Goal: Check status: Check status

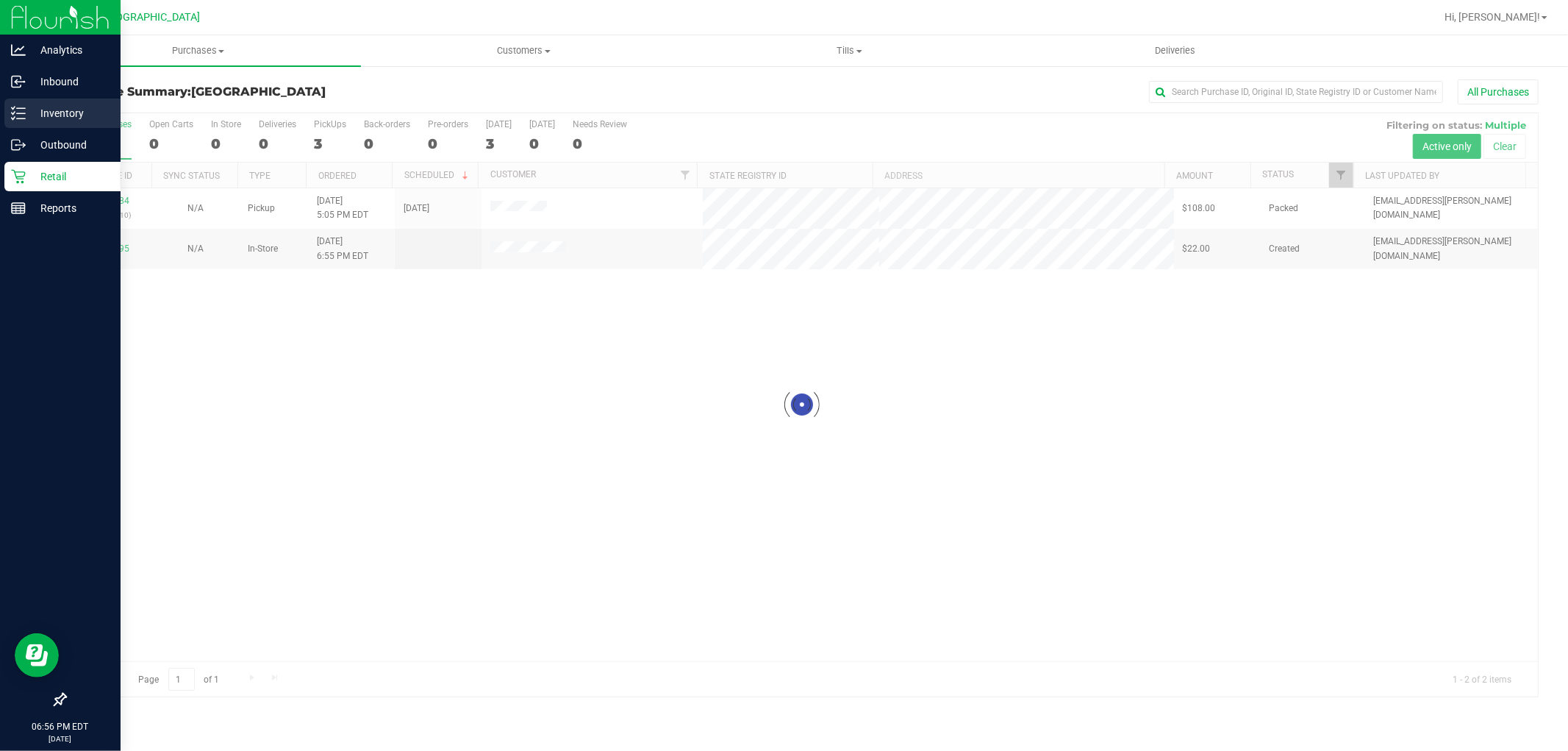
click at [87, 107] on p "Inventory" at bounding box center [69, 113] width 88 height 18
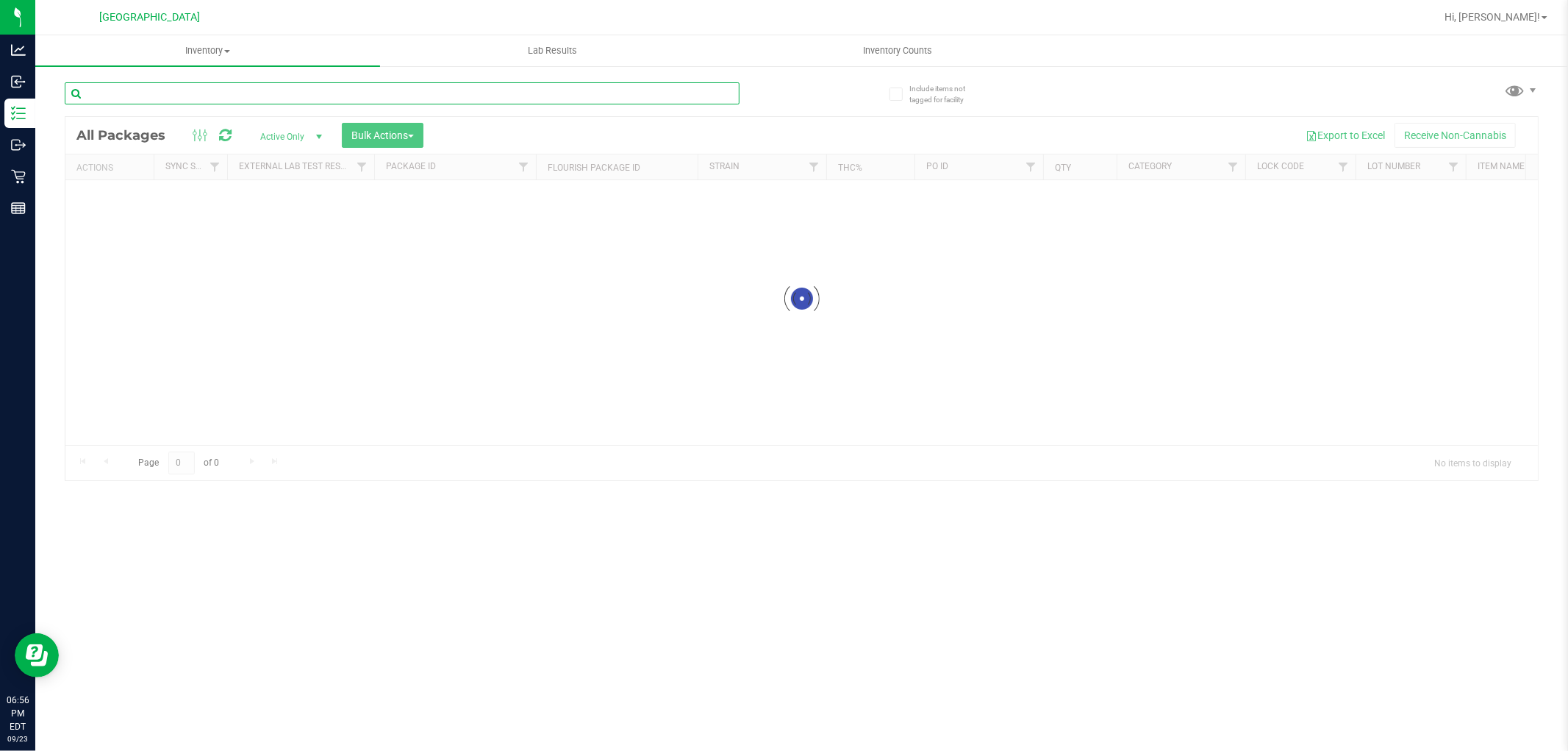
click at [535, 99] on input "text" at bounding box center [402, 93] width 675 height 22
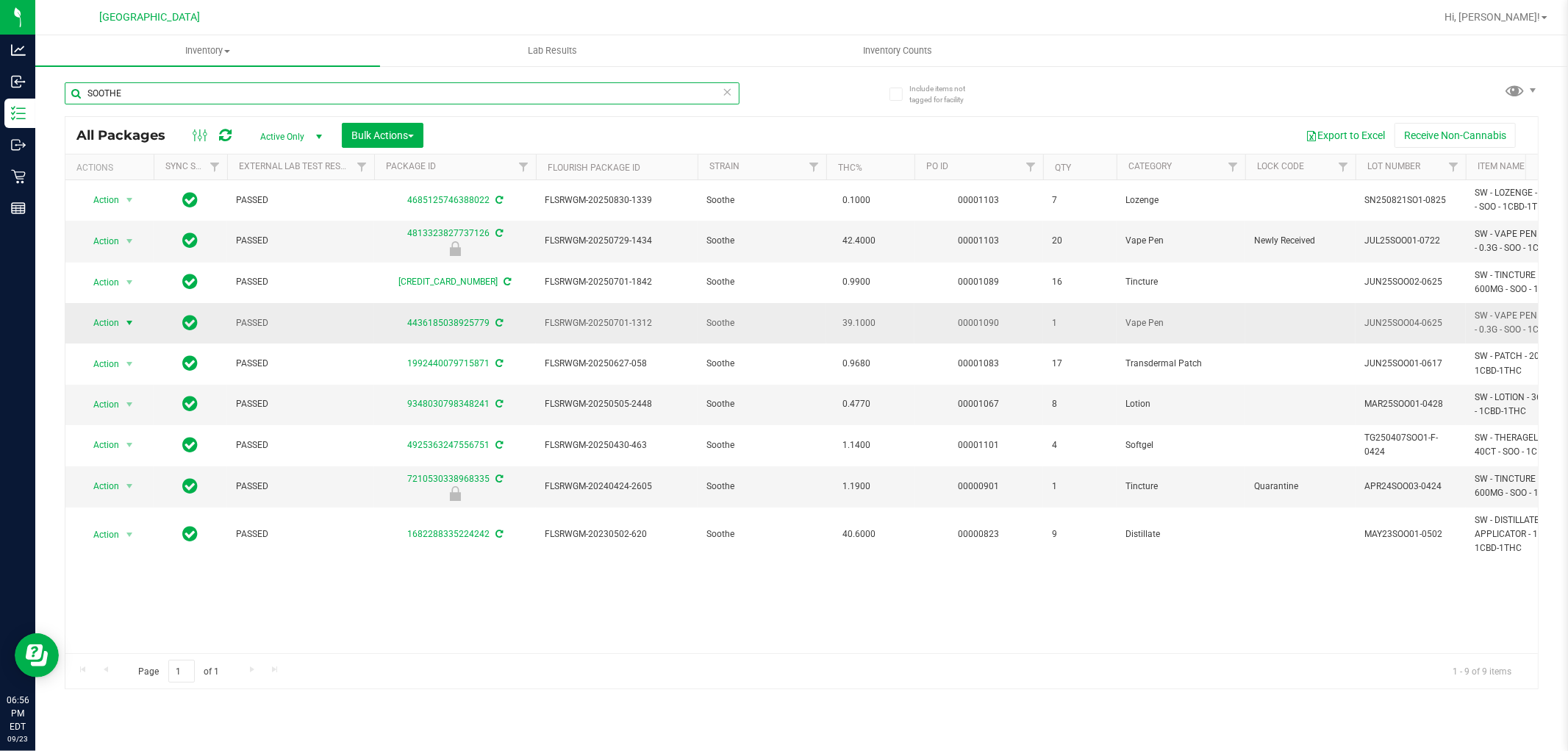
type input "SOOTHE"
click at [118, 329] on span "Action" at bounding box center [99, 323] width 40 height 21
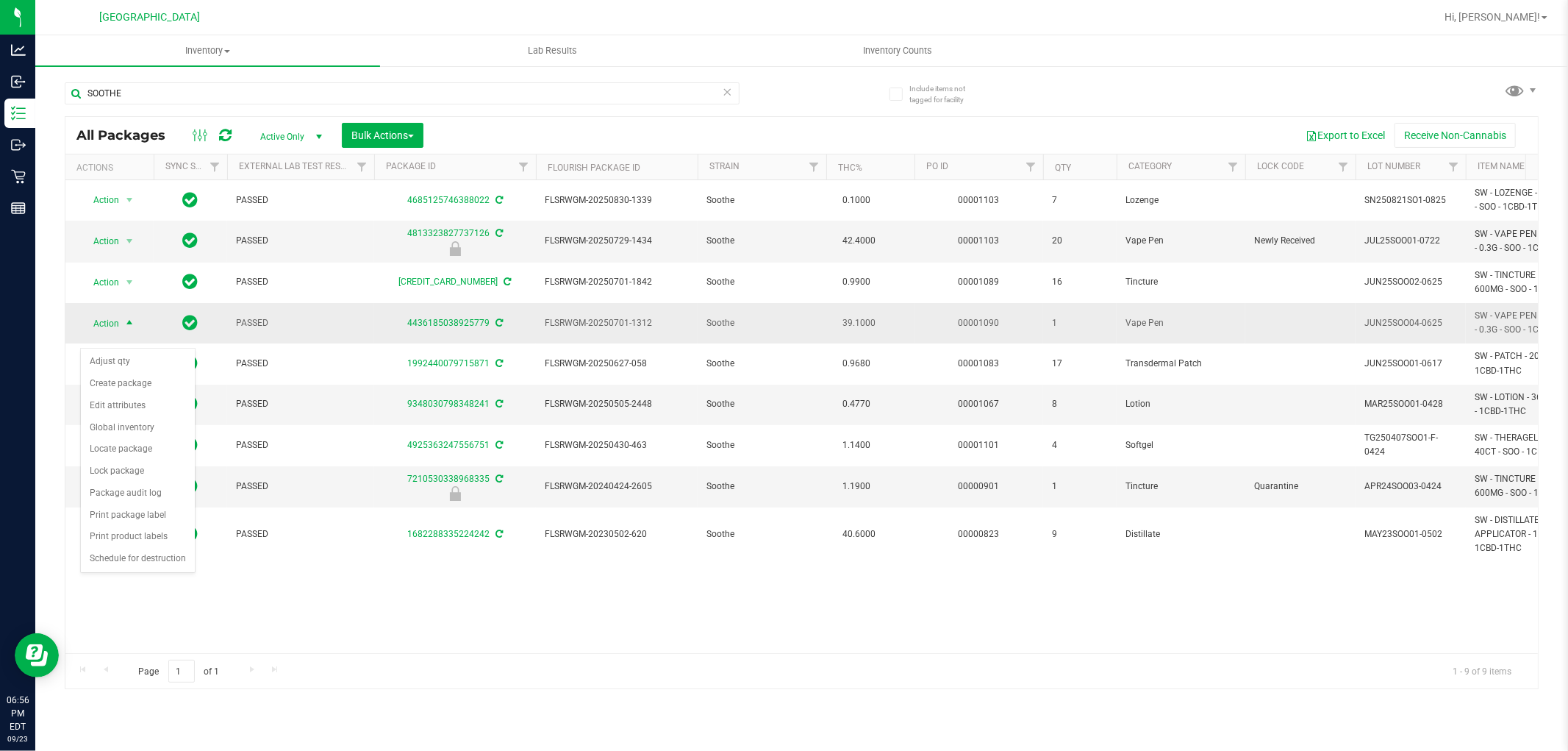
click at [118, 329] on span "Action" at bounding box center [99, 324] width 40 height 21
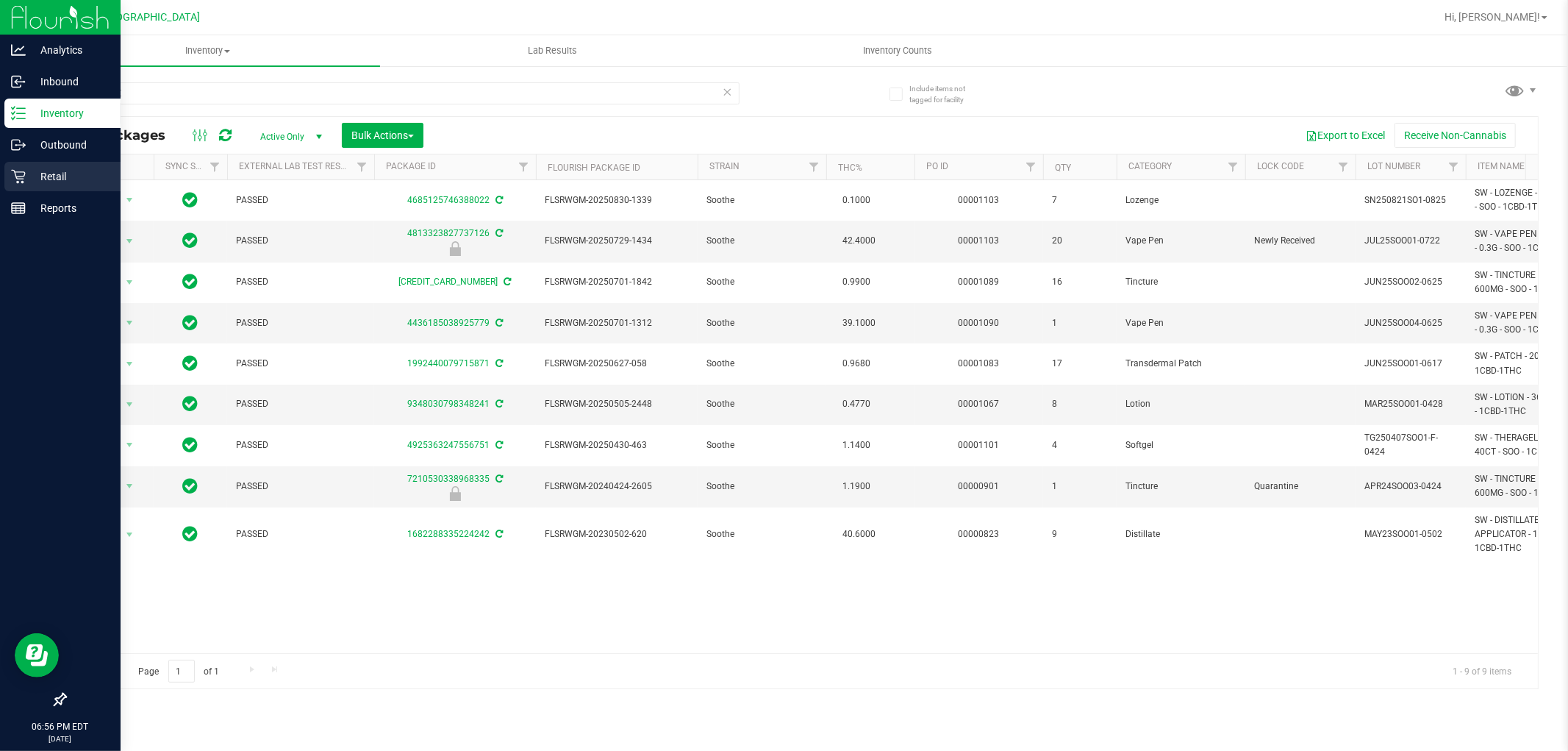
click at [60, 182] on p "Retail" at bounding box center [69, 177] width 88 height 18
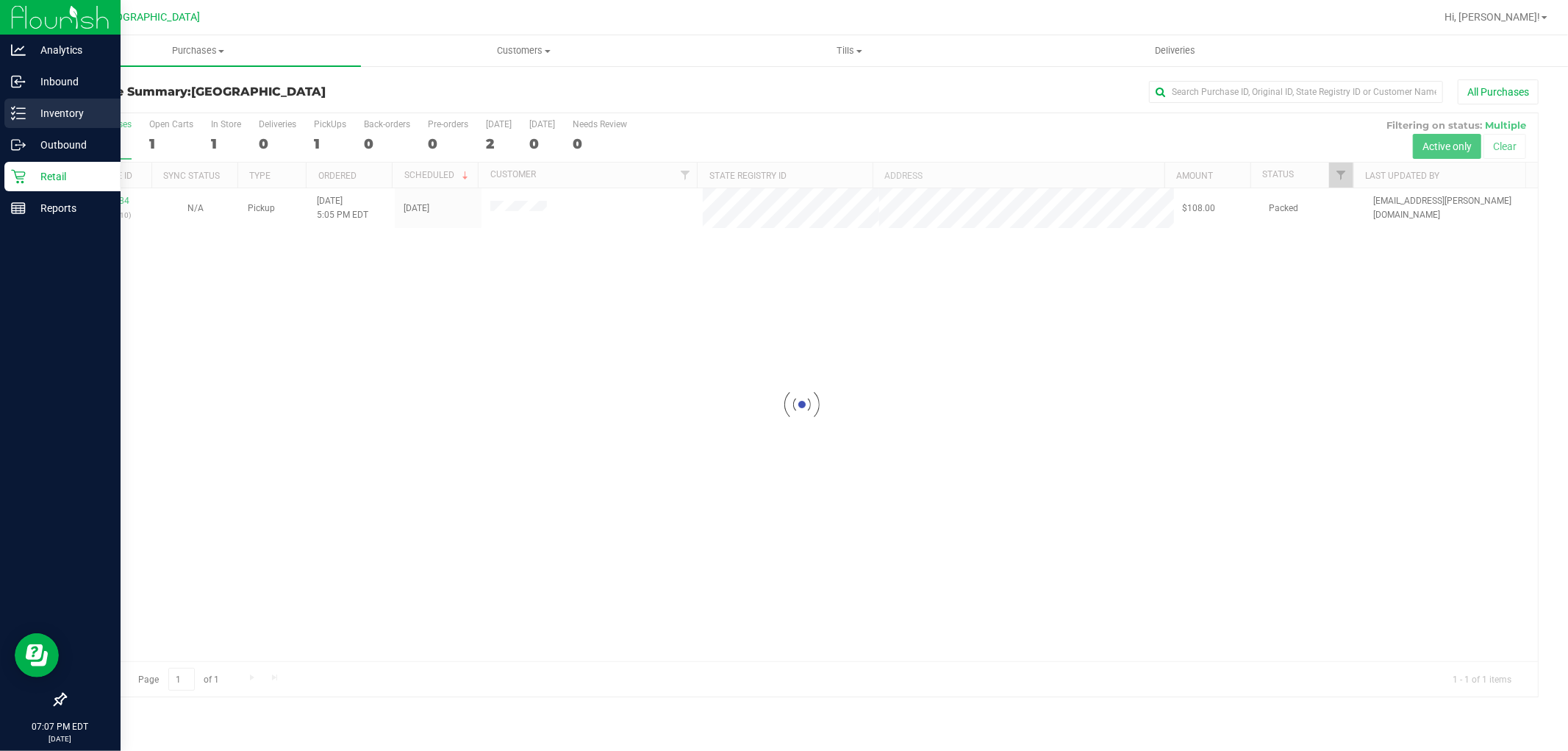
click at [41, 123] on div "Inventory" at bounding box center [63, 113] width 116 height 29
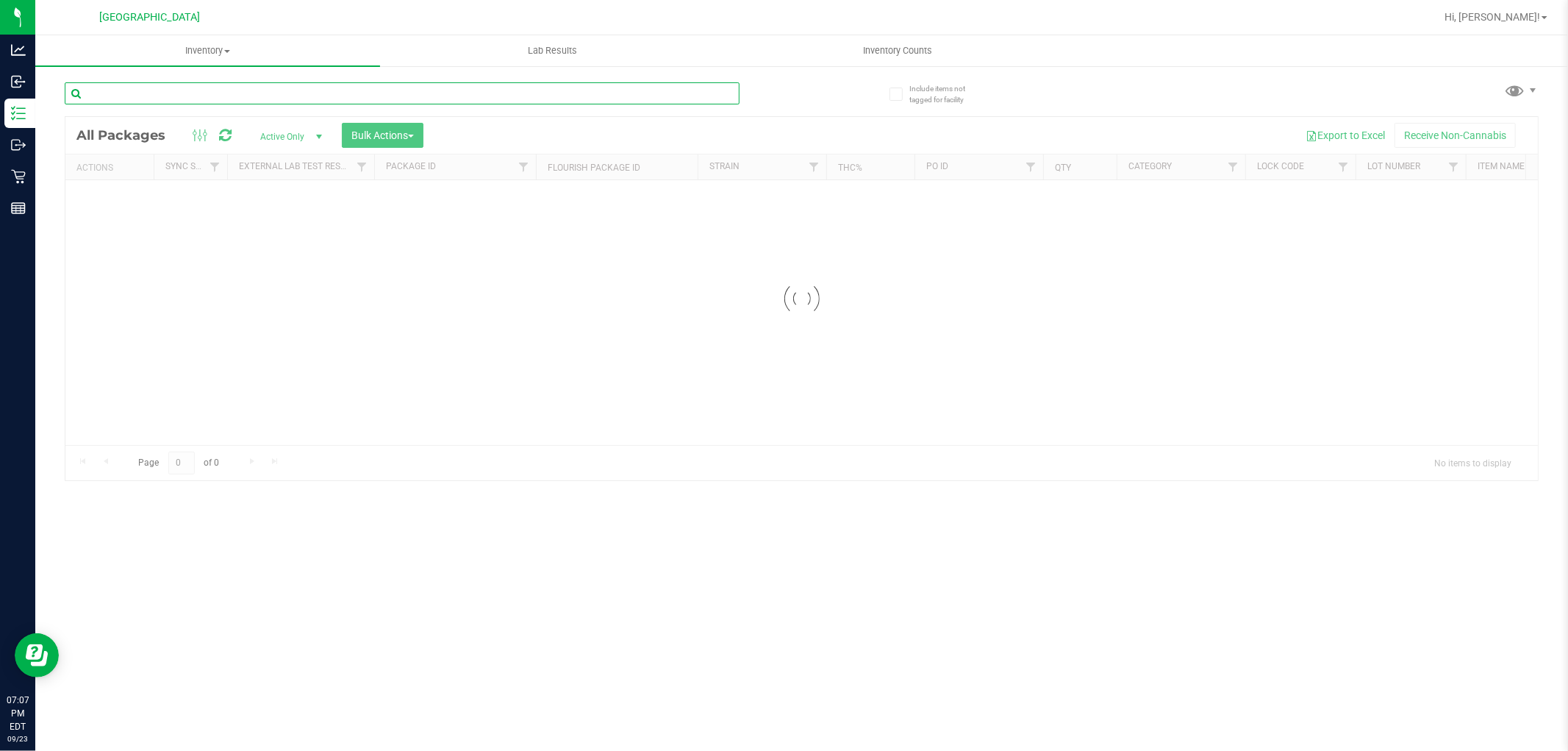
click at [643, 102] on div "Inventory All packages All inventory Waste log Create inventory Lab Results Inv…" at bounding box center [802, 393] width 1533 height 716
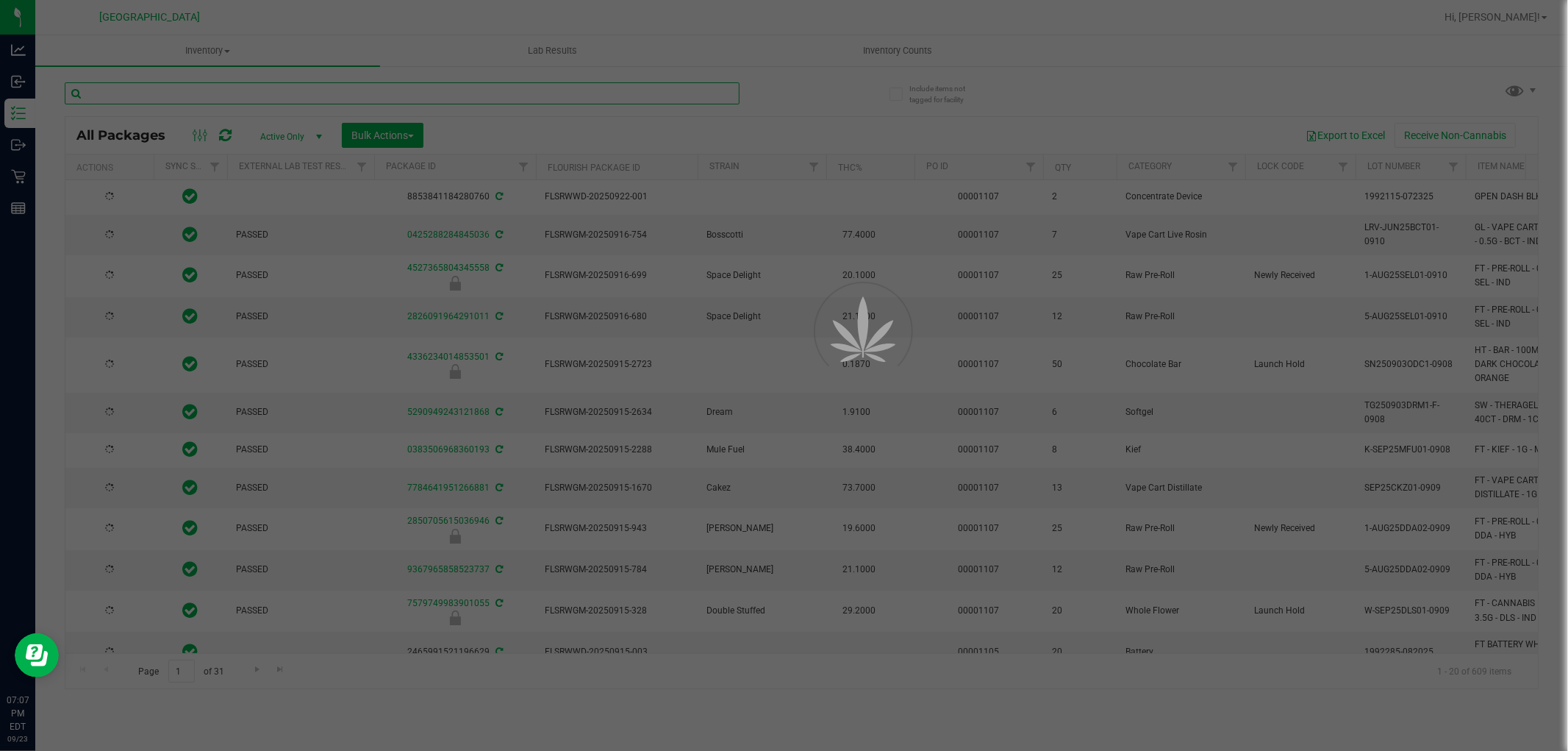
type input "[DATE]"
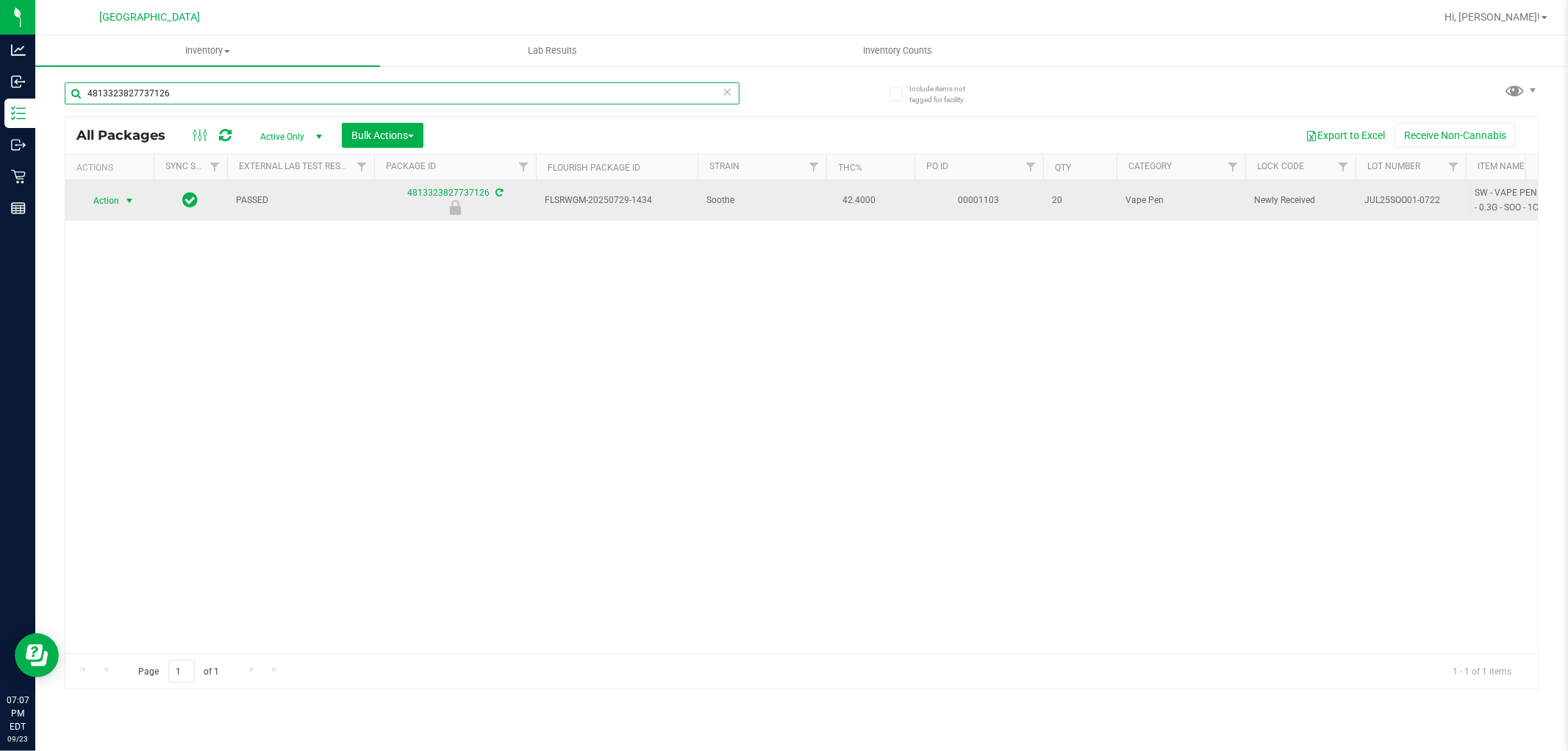
type input "4813323827737126"
click at [124, 201] on span "select" at bounding box center [130, 201] width 12 height 12
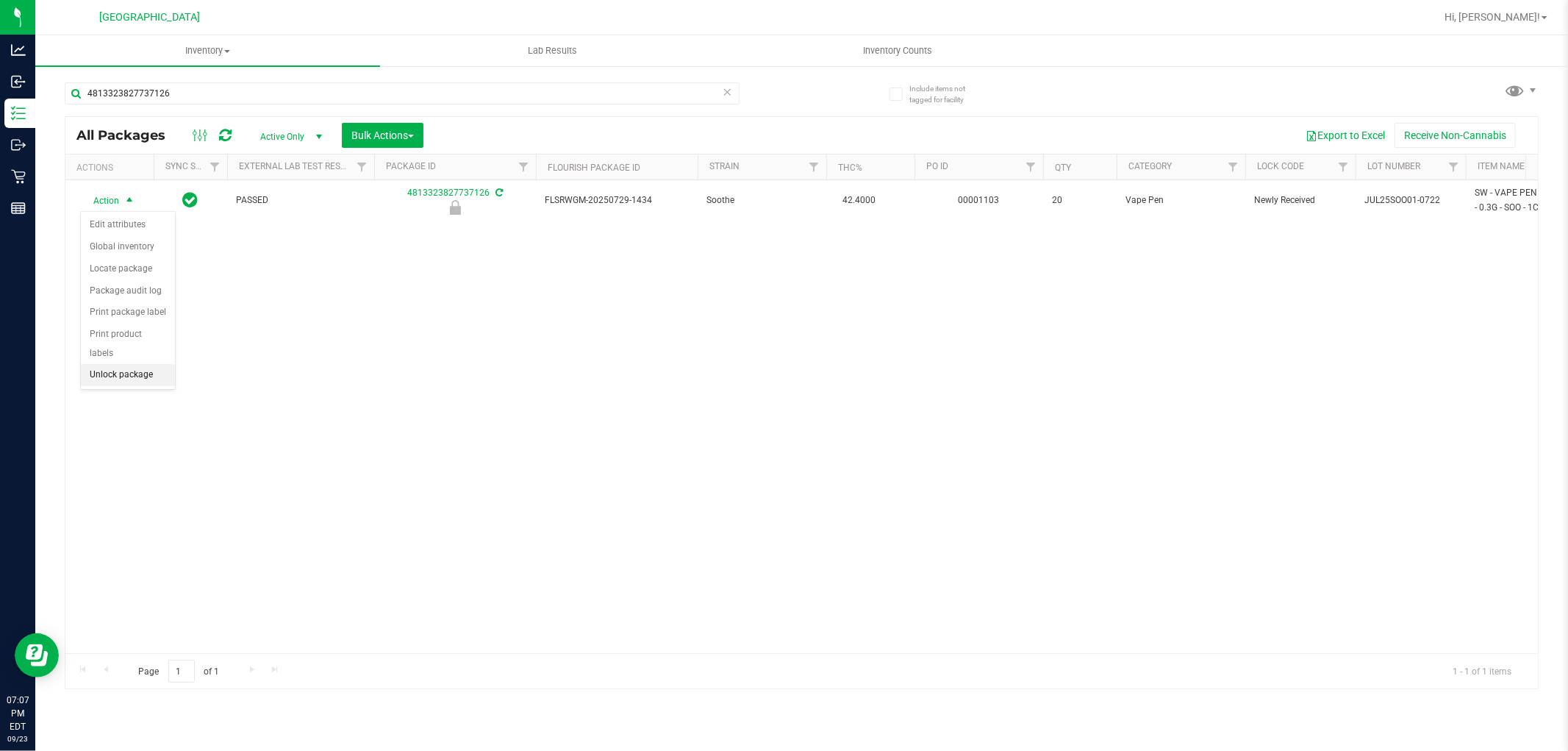
click at [134, 372] on li "Unlock package" at bounding box center [128, 376] width 94 height 22
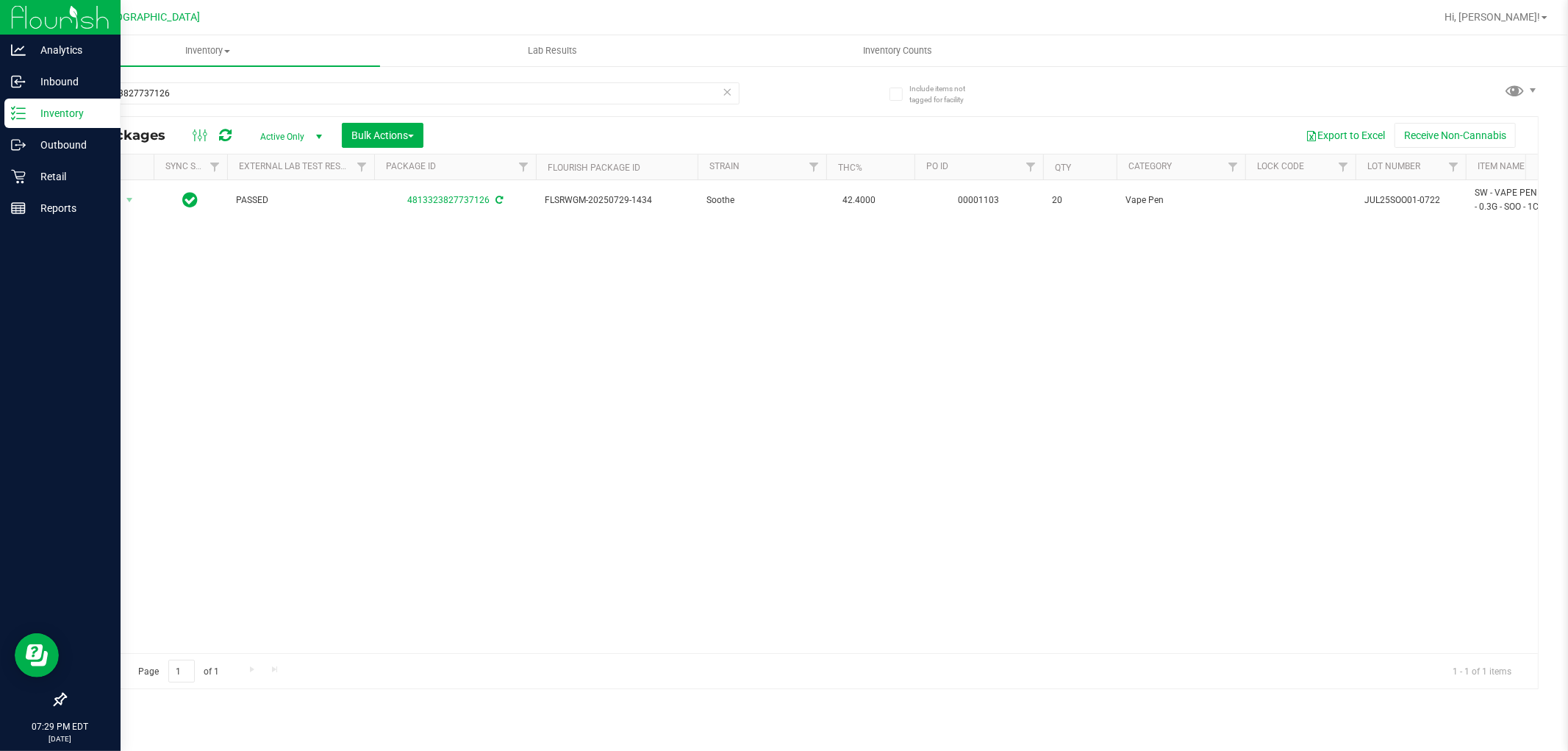
click at [96, 108] on p "Inventory" at bounding box center [69, 113] width 88 height 18
click at [25, 178] on p "Retail" at bounding box center [69, 177] width 88 height 18
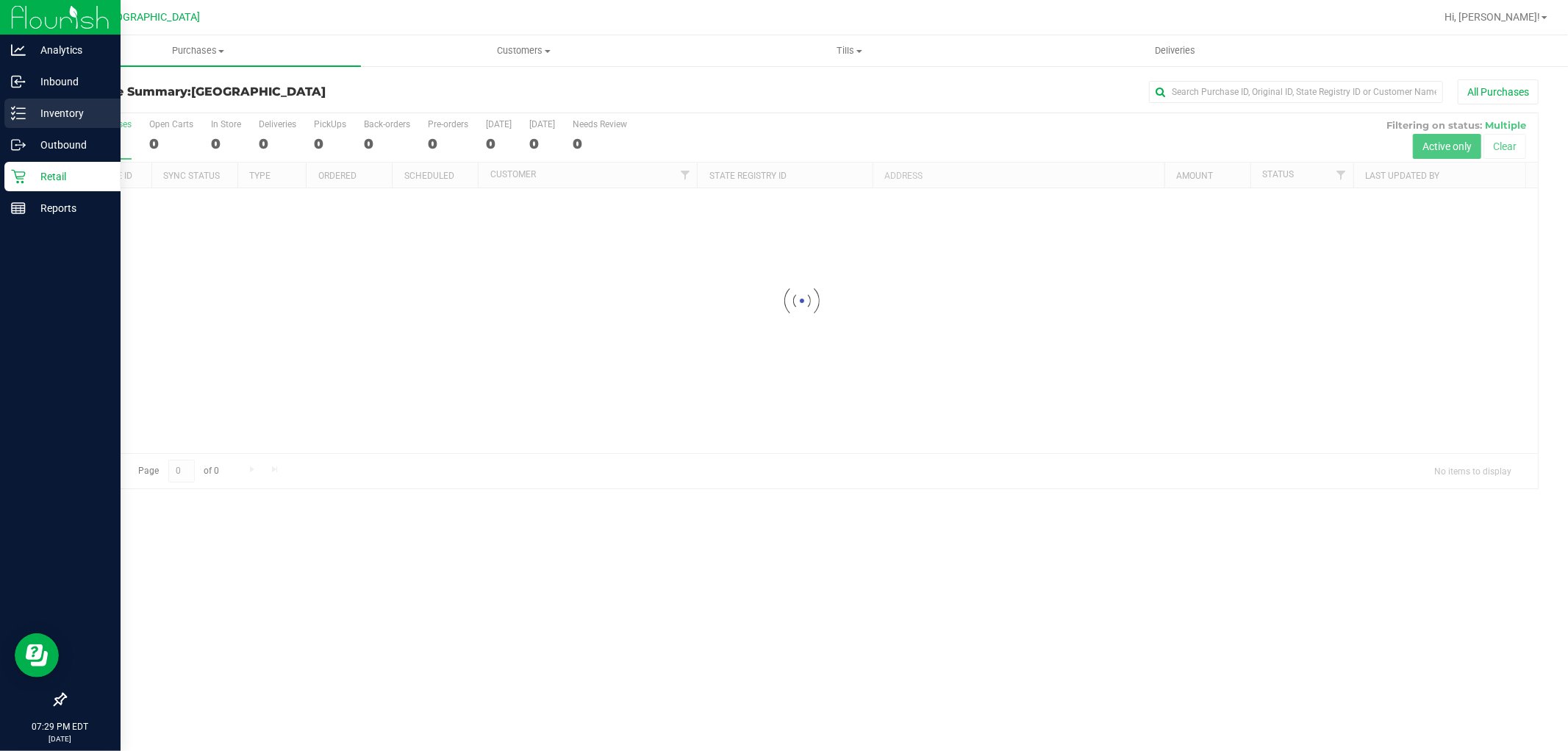
click at [88, 106] on p "Inventory" at bounding box center [69, 113] width 88 height 18
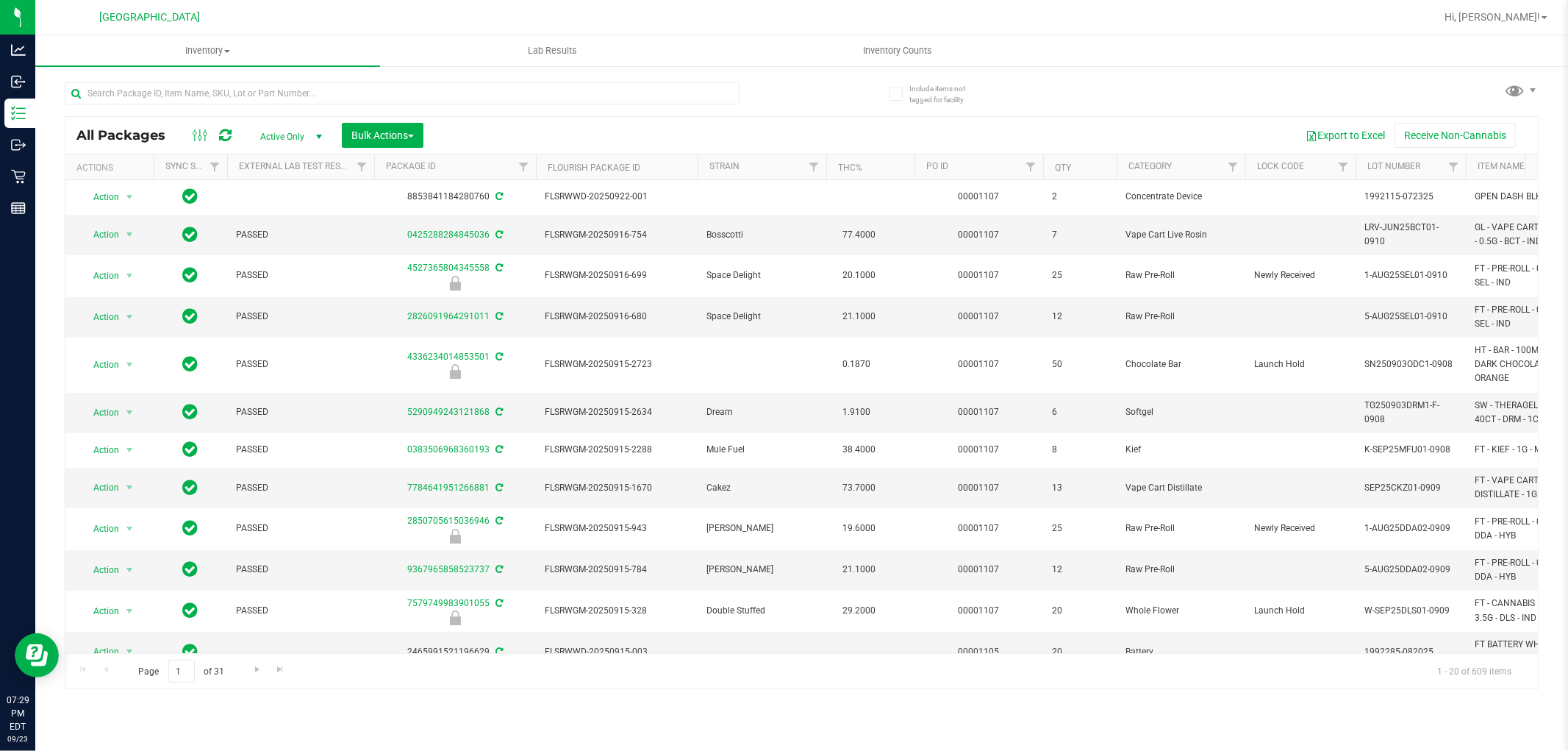
click at [896, 653] on div "Page 1 of 31 1 - 20 of 609 items" at bounding box center [802, 670] width 1472 height 35
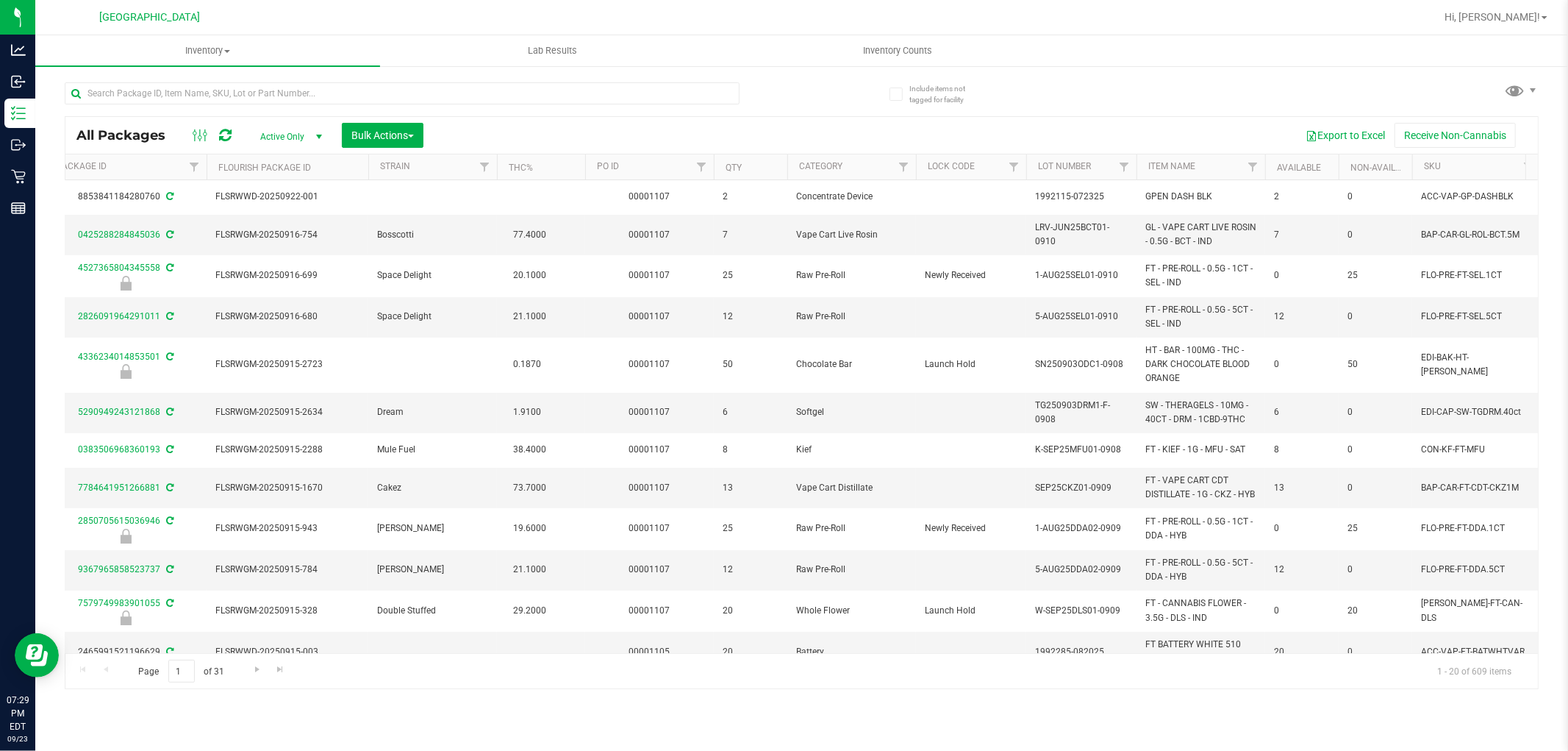
scroll to position [0, 517]
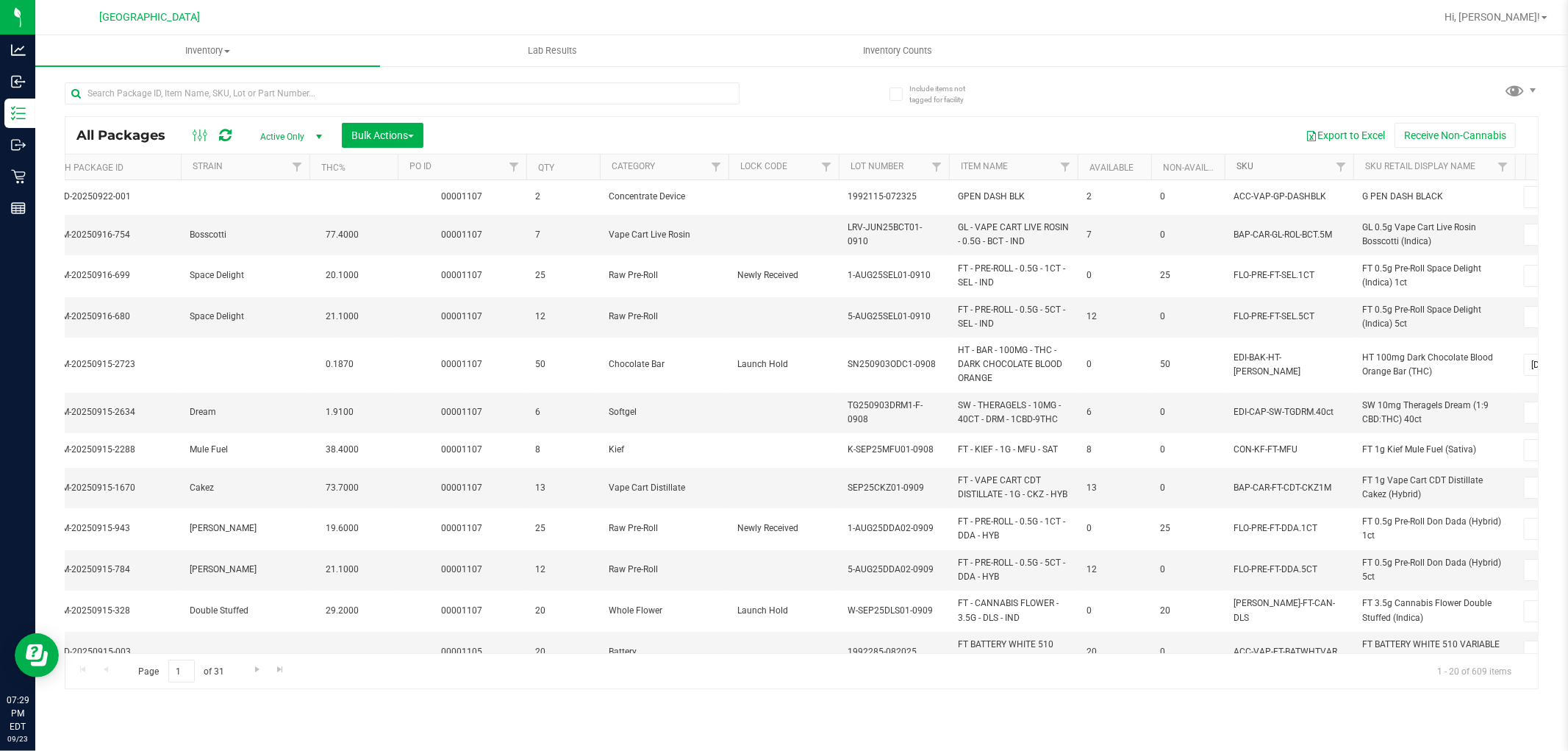
click at [1244, 166] on link "SKU" at bounding box center [1245, 166] width 17 height 10
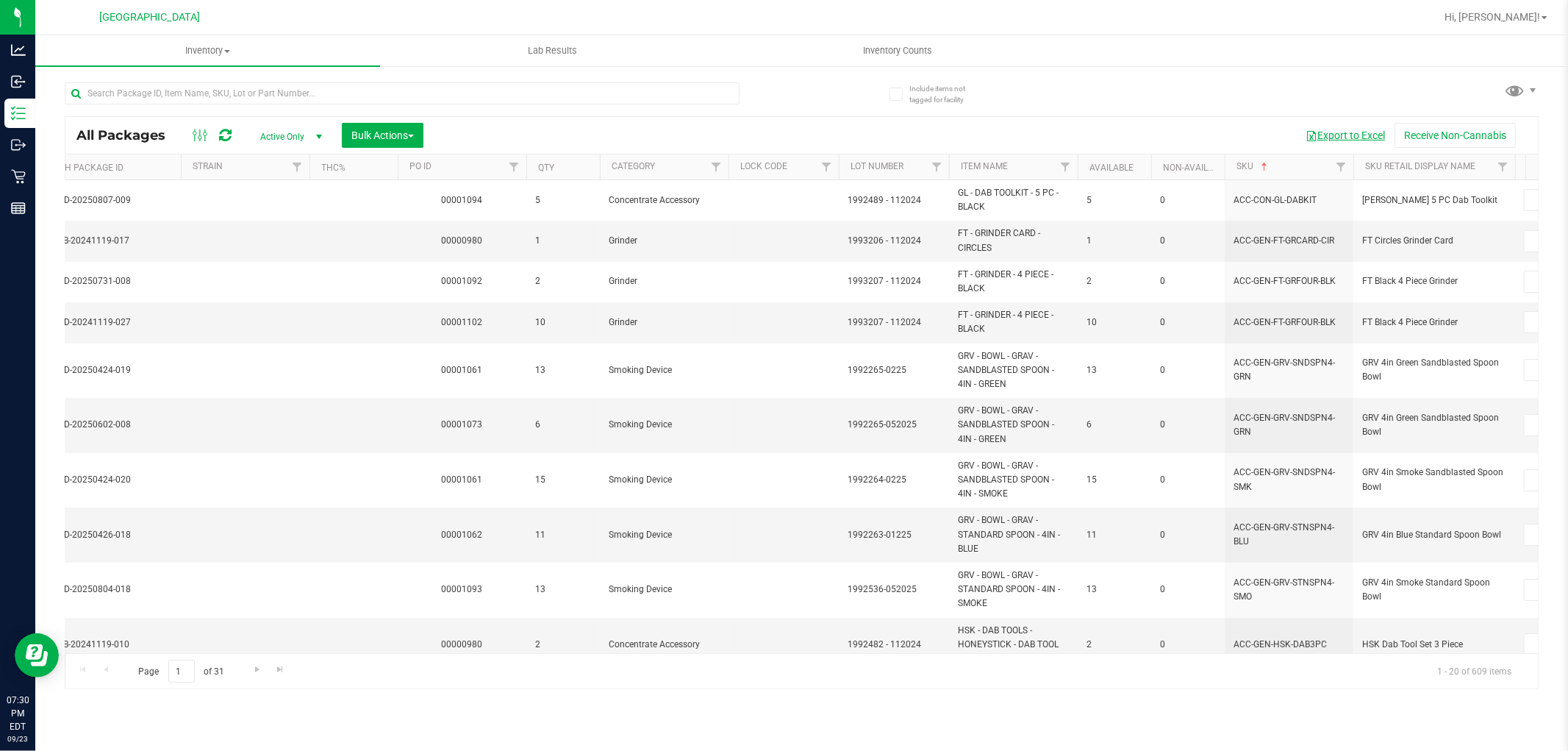
click at [1346, 130] on button "Export to Excel" at bounding box center [1346, 135] width 99 height 25
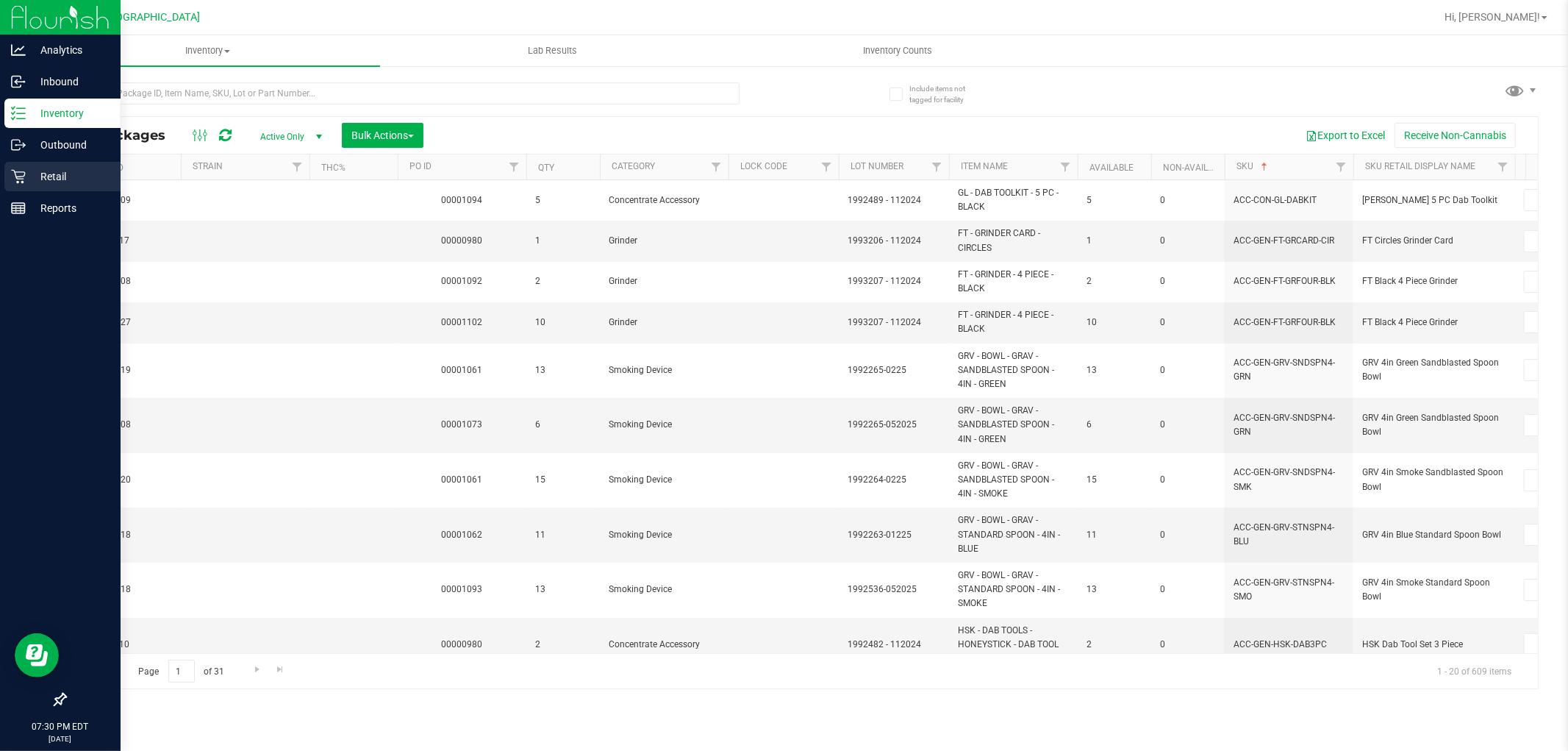
click at [29, 186] on div "Retail" at bounding box center [63, 176] width 116 height 29
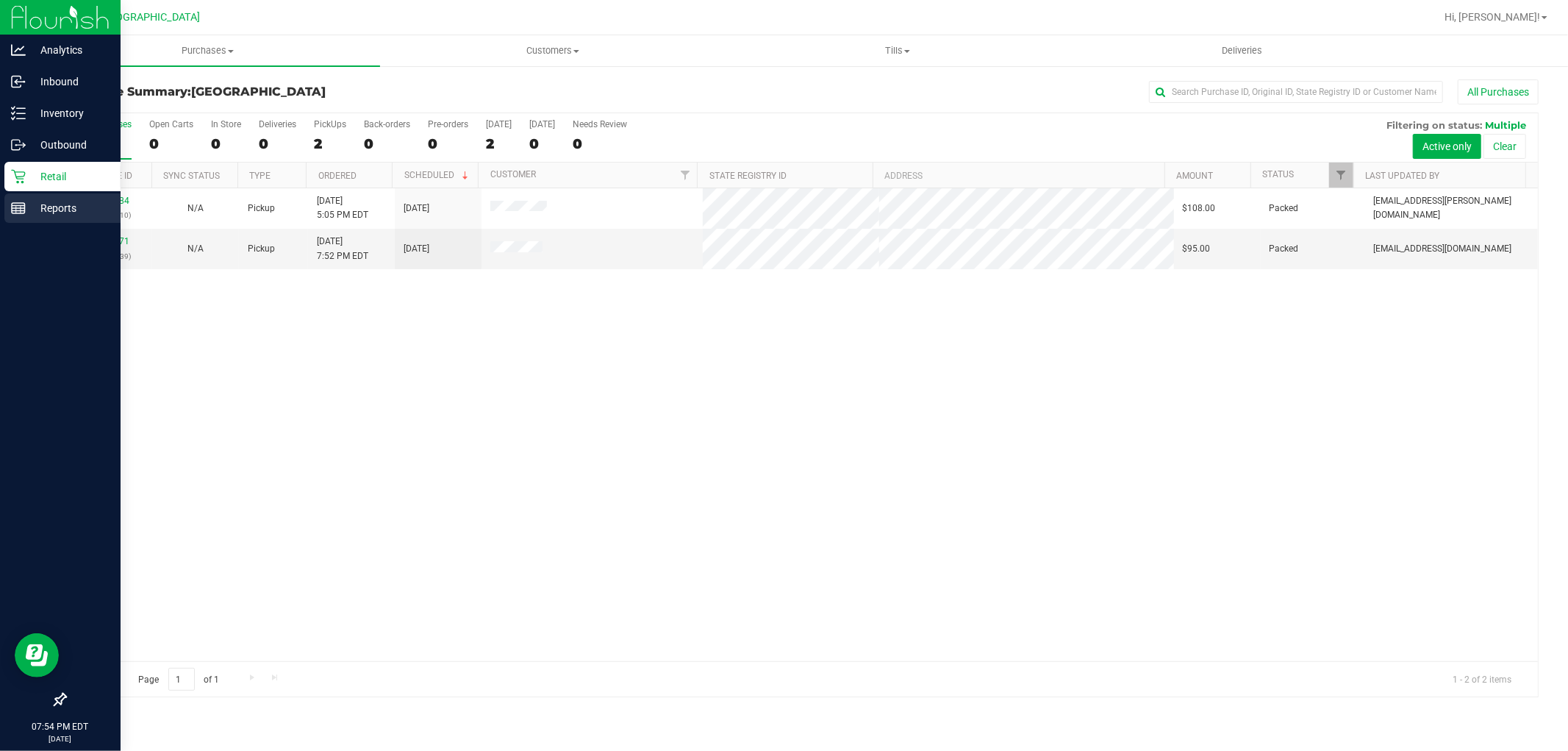
click at [26, 196] on div "Reports" at bounding box center [63, 208] width 116 height 29
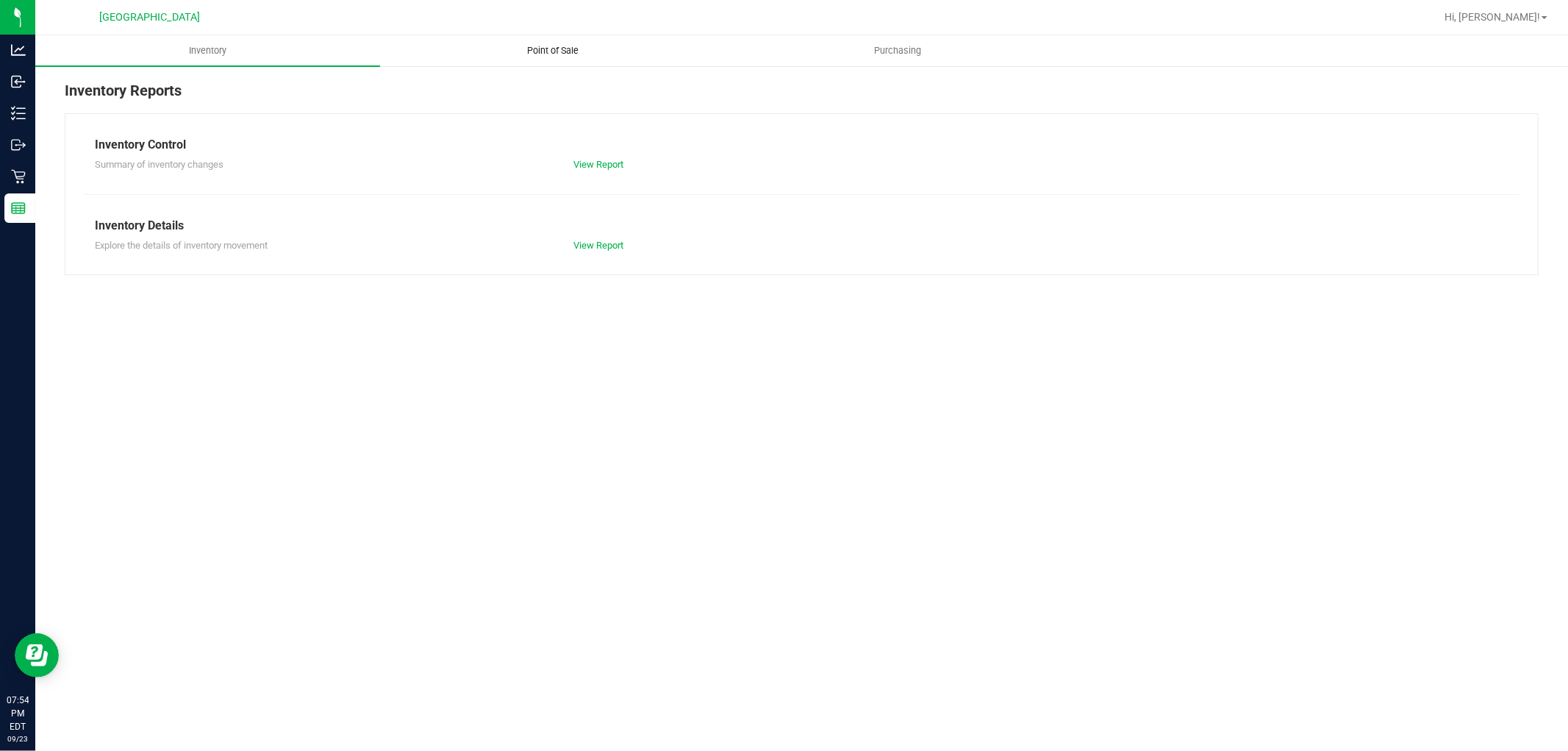
click at [563, 39] on uib-tab-heading "Point of Sale" at bounding box center [552, 50] width 343 height 29
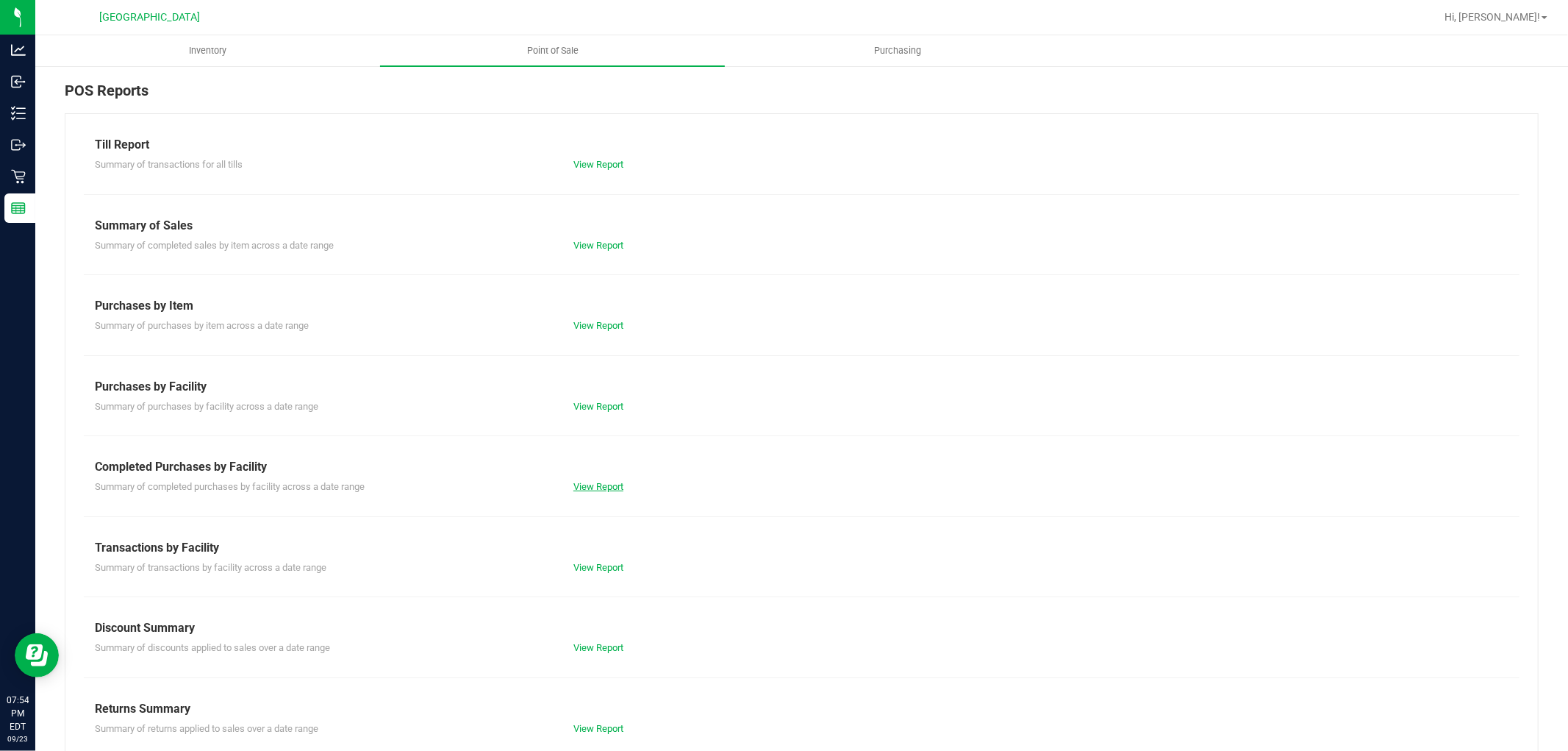
click at [609, 482] on link "View Report" at bounding box center [598, 486] width 50 height 11
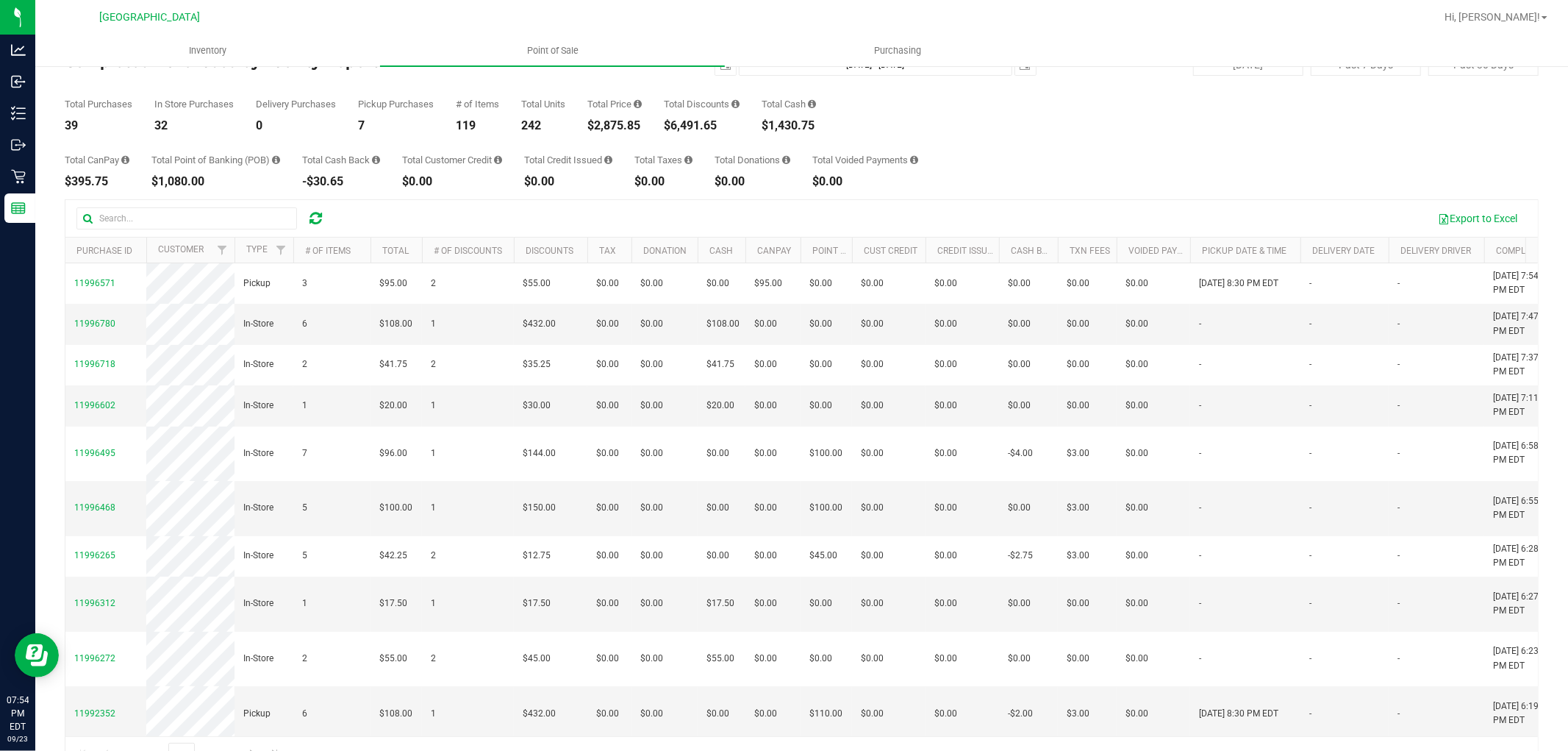
scroll to position [82, 0]
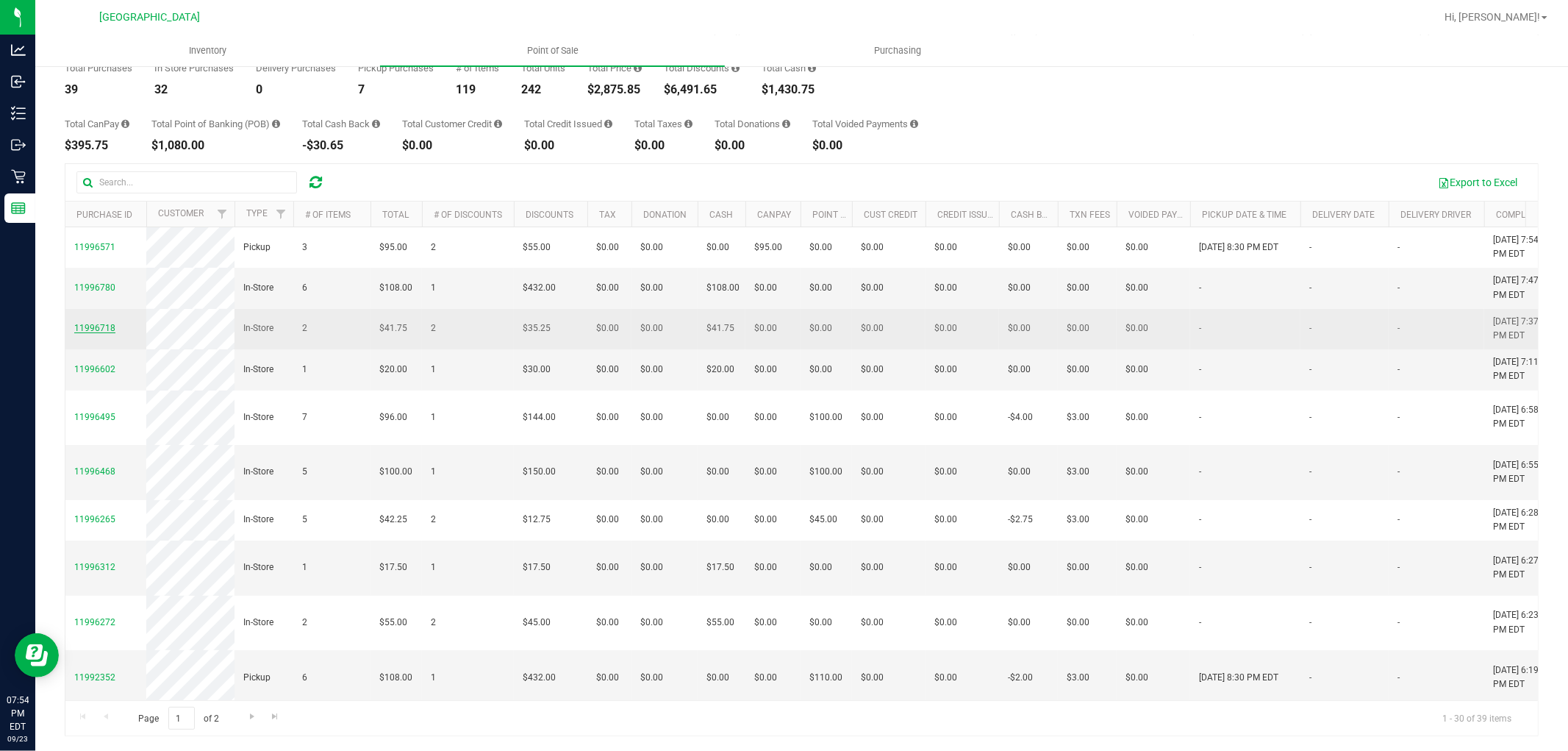
click at [88, 333] on span "11996718" at bounding box center [95, 328] width 41 height 10
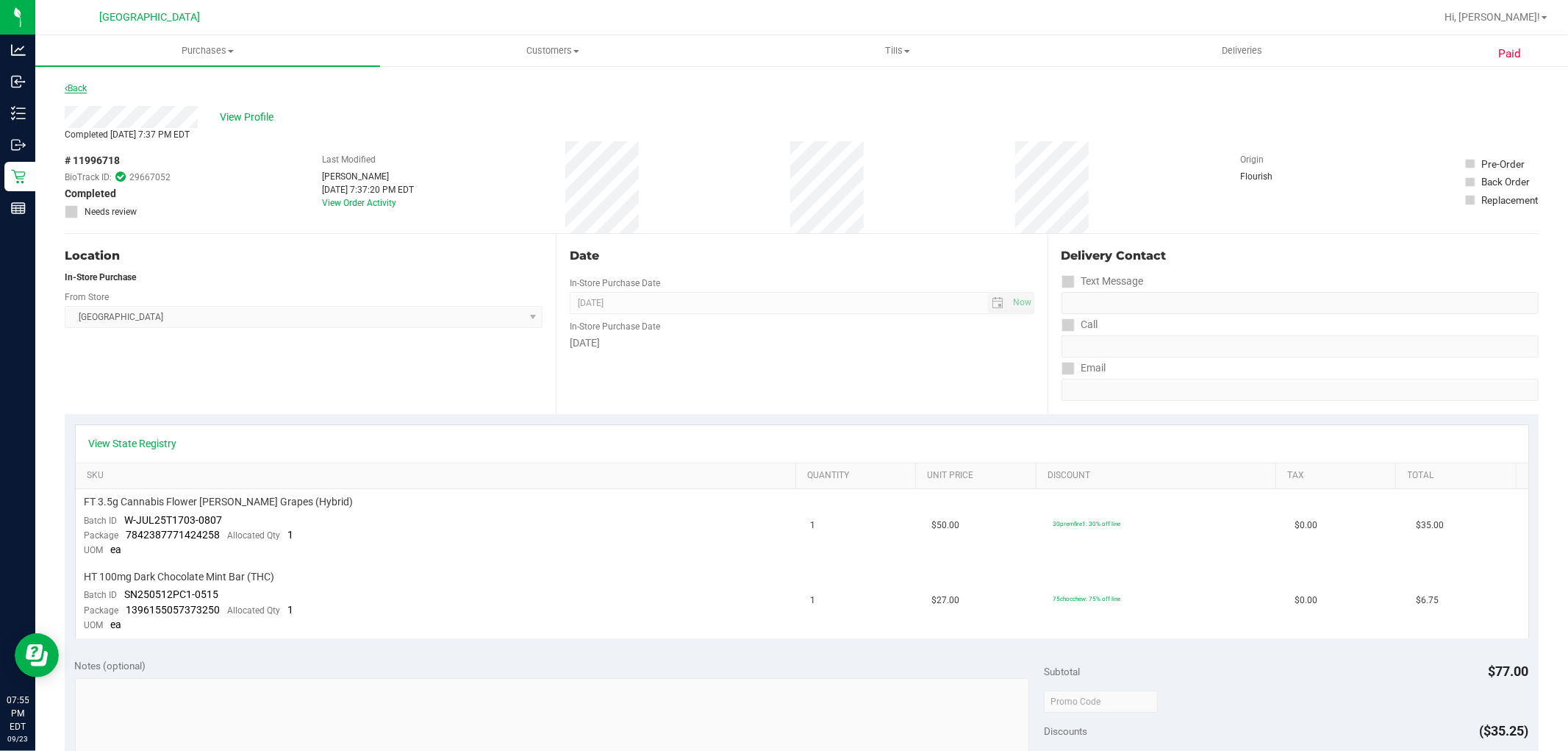
click at [87, 90] on link "Back" at bounding box center [76, 88] width 22 height 10
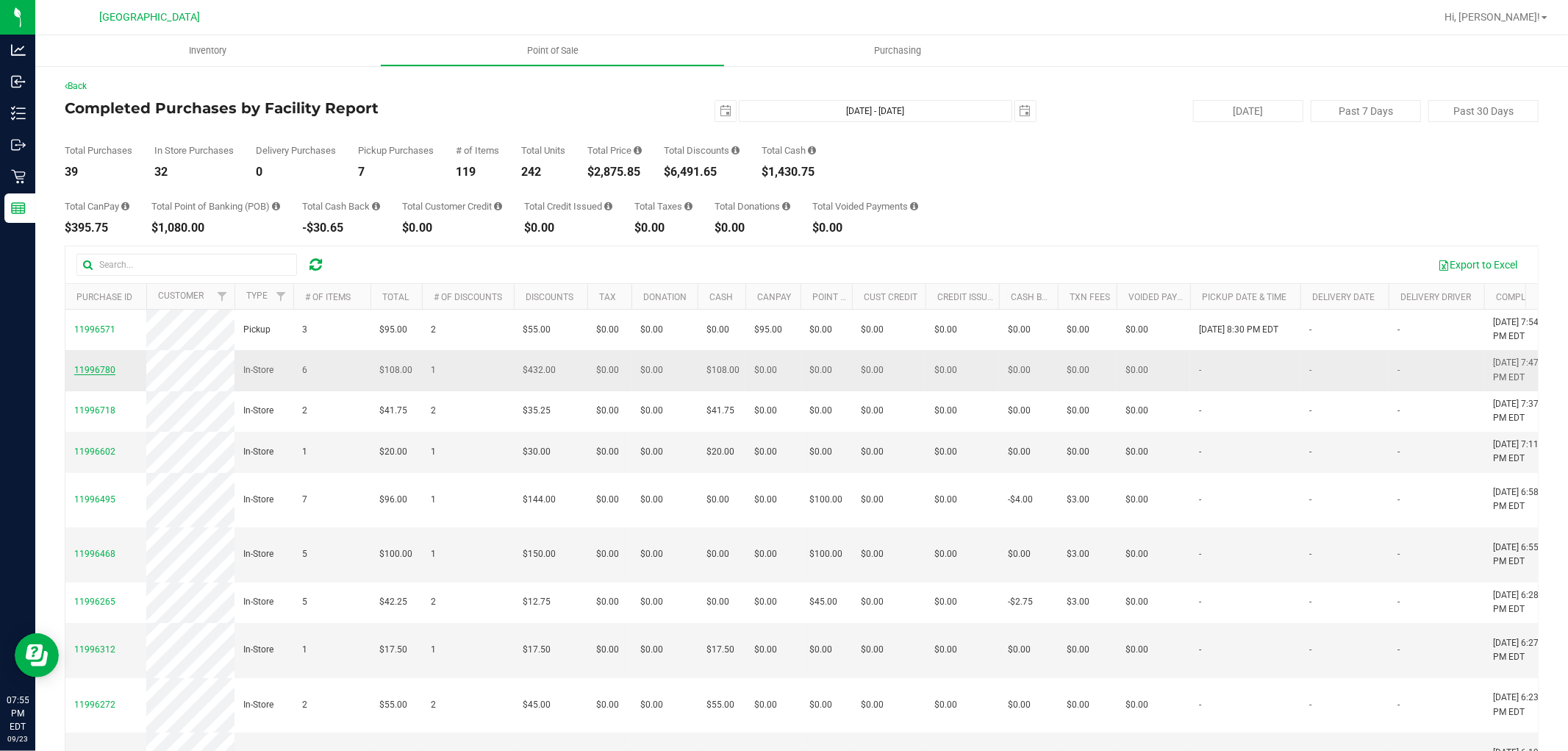
click at [89, 375] on span "11996780" at bounding box center [95, 370] width 41 height 10
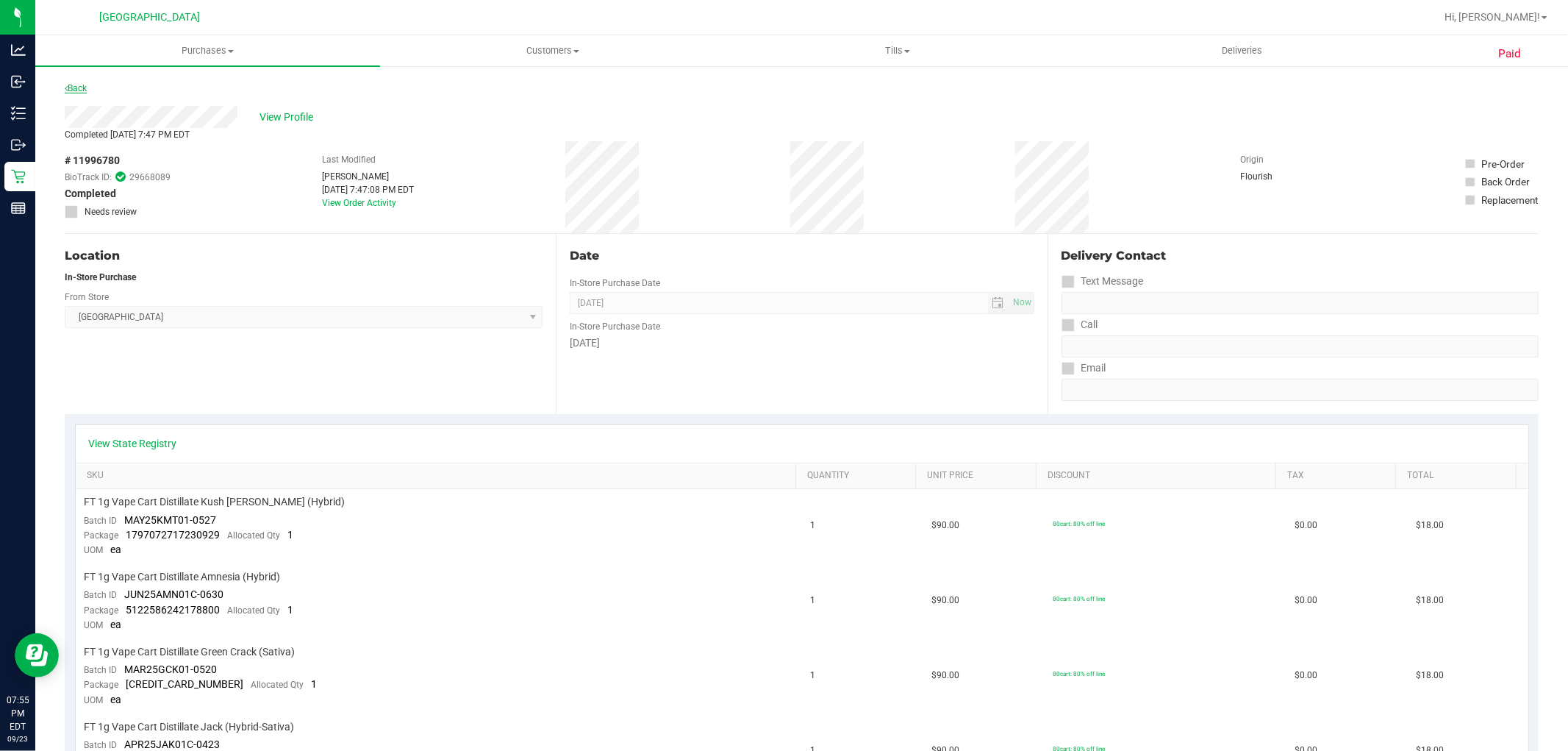
click at [79, 90] on link "Back" at bounding box center [76, 88] width 22 height 10
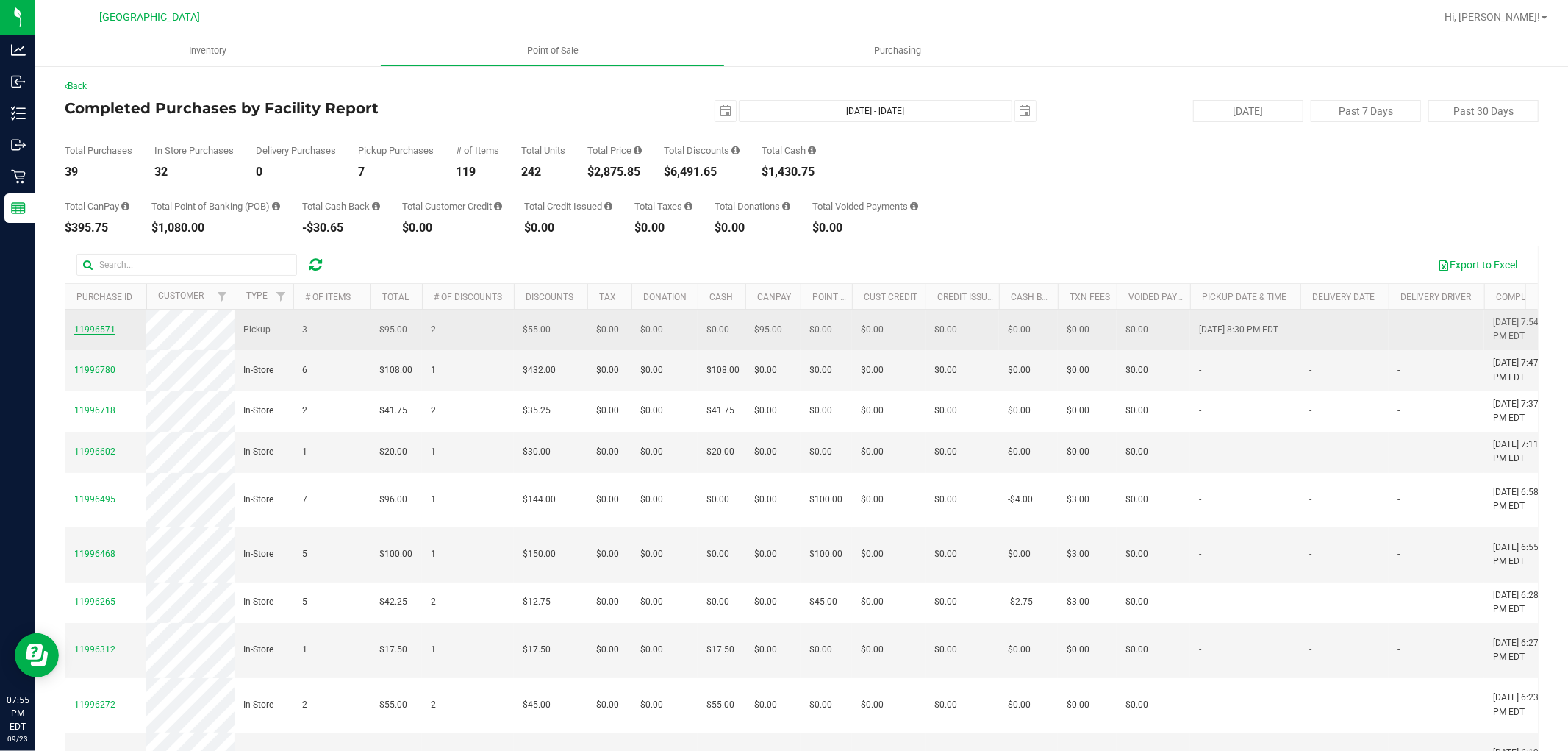
click at [101, 324] on span "11996571" at bounding box center [95, 329] width 41 height 10
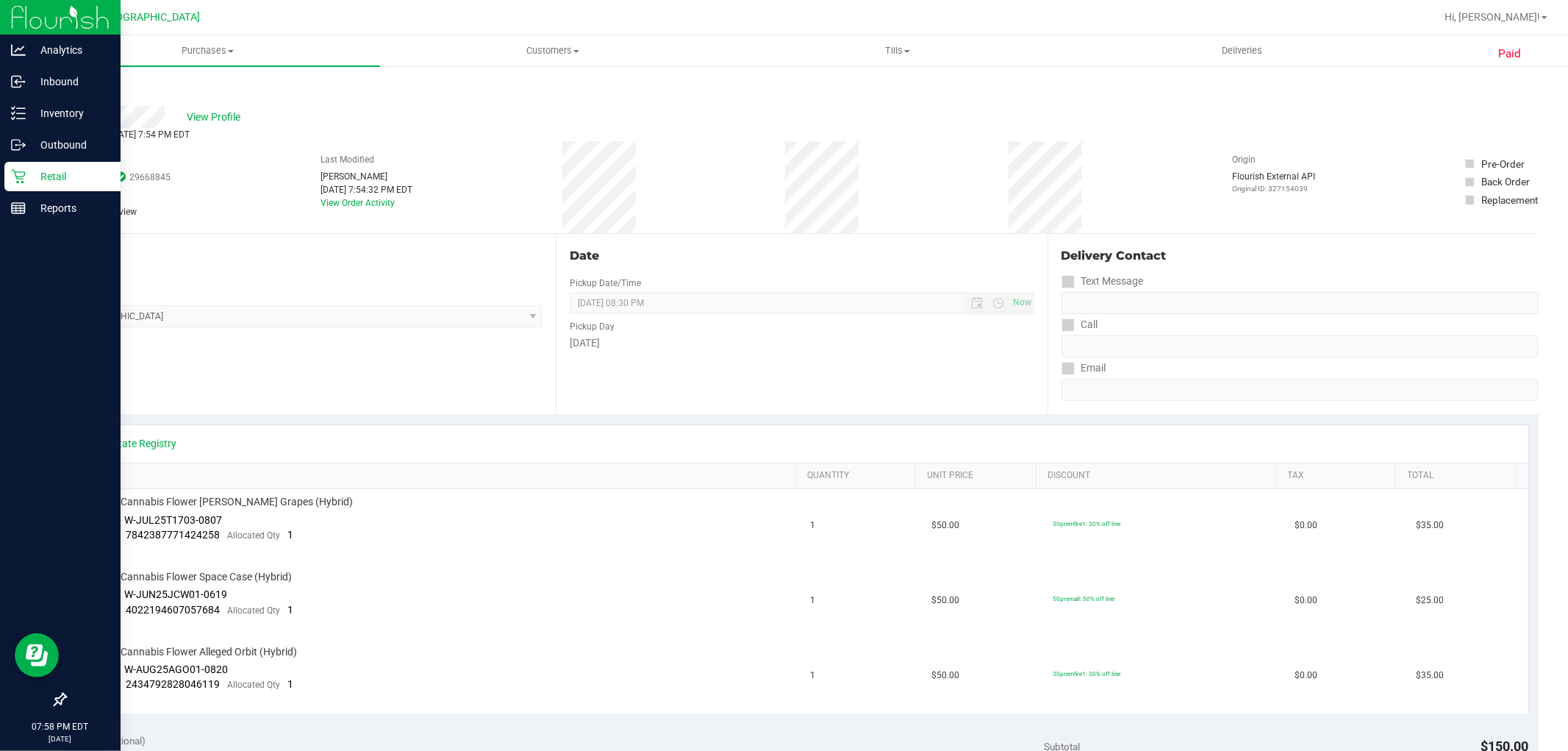
click at [79, 181] on p "Retail" at bounding box center [69, 177] width 88 height 18
